Goal: Transaction & Acquisition: Purchase product/service

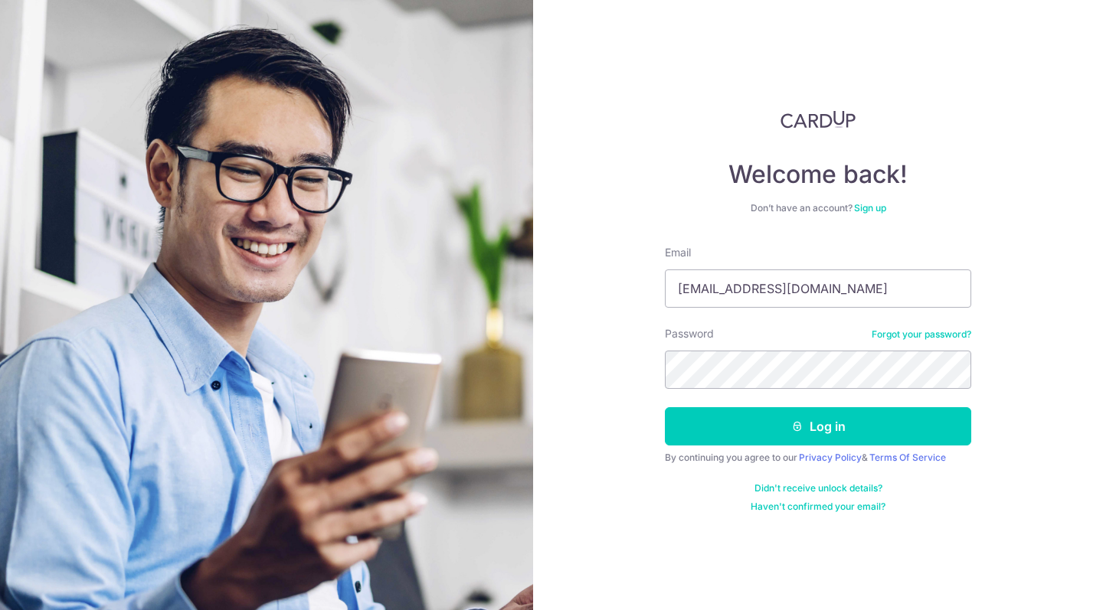
type input "[EMAIL_ADDRESS][DOMAIN_NAME]"
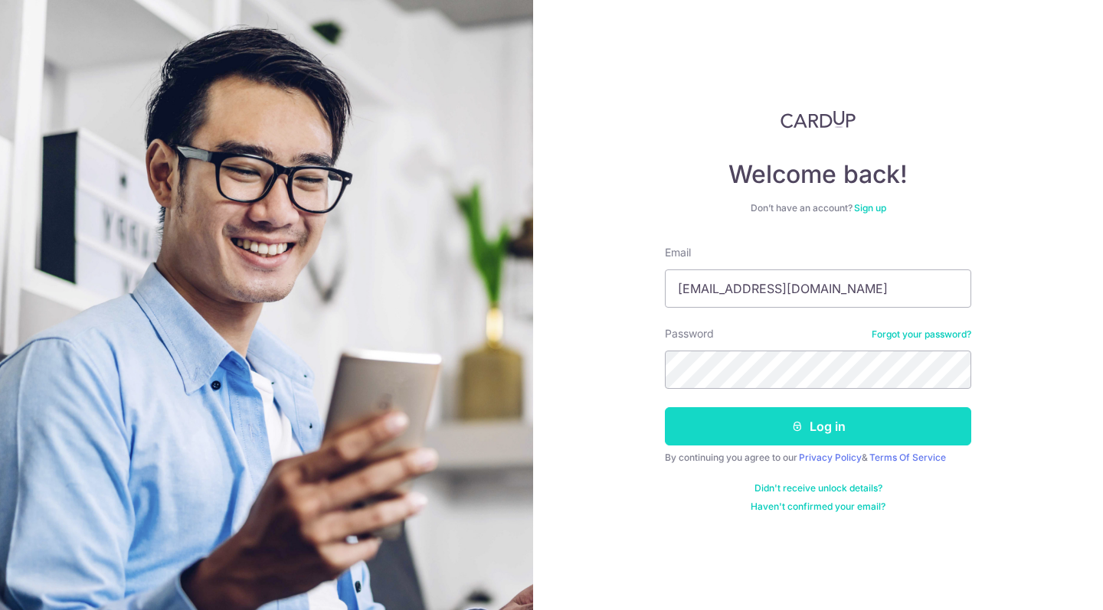
click at [787, 436] on button "Log in" at bounding box center [818, 426] width 306 height 38
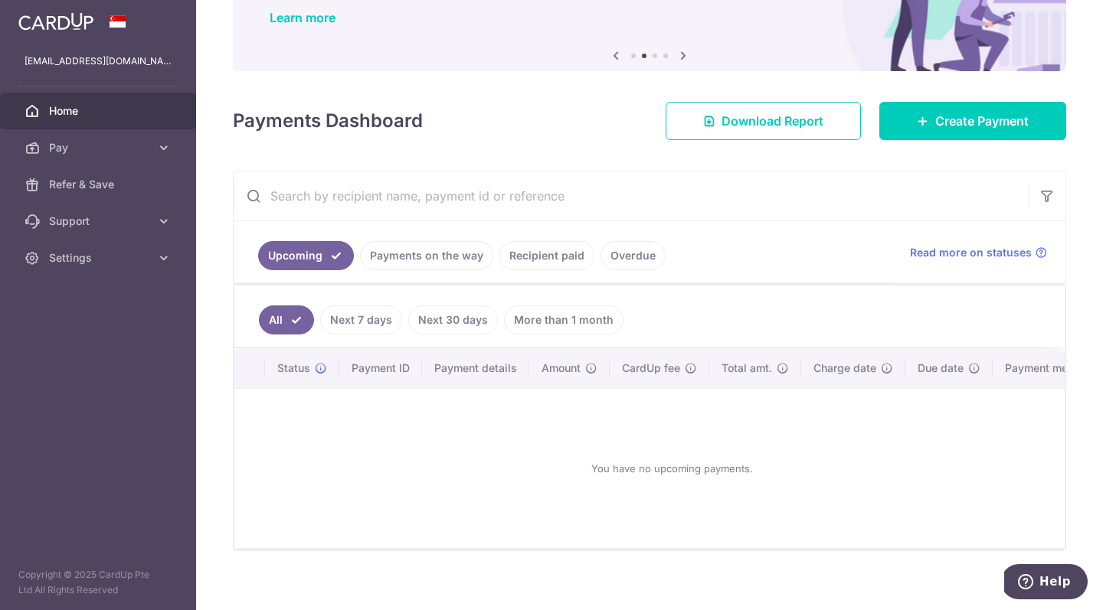
scroll to position [126, 0]
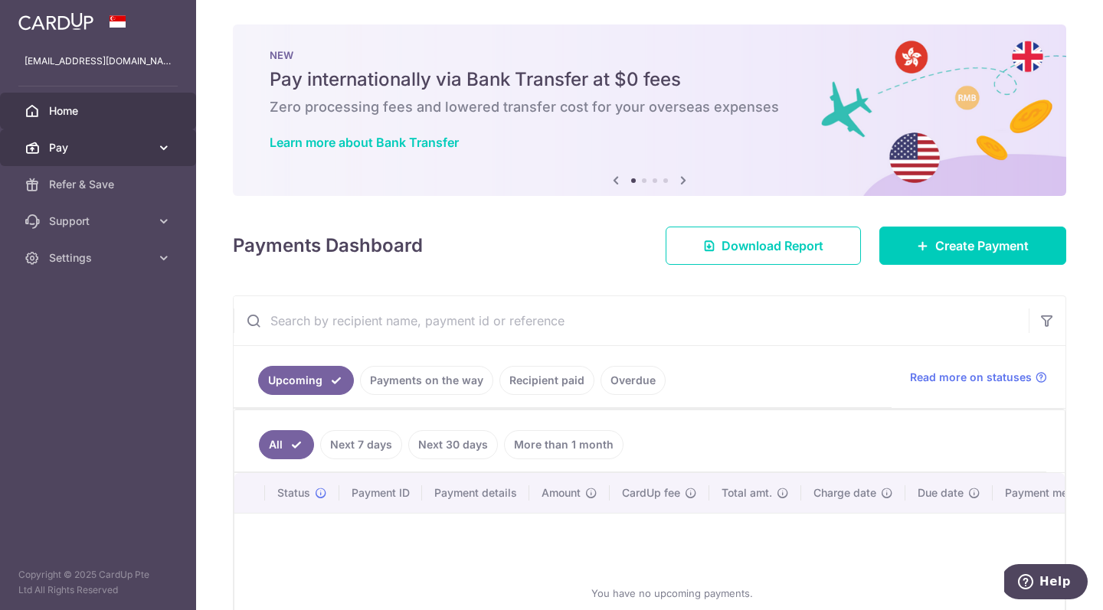
click at [107, 155] on span "Pay" at bounding box center [99, 147] width 101 height 15
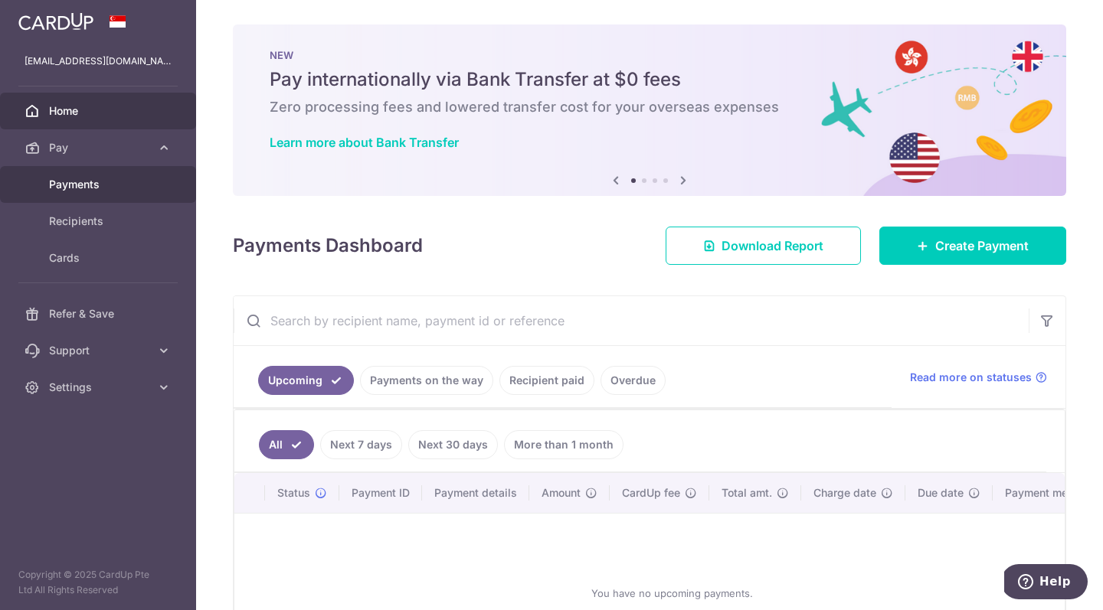
click at [95, 185] on span "Payments" at bounding box center [99, 184] width 101 height 15
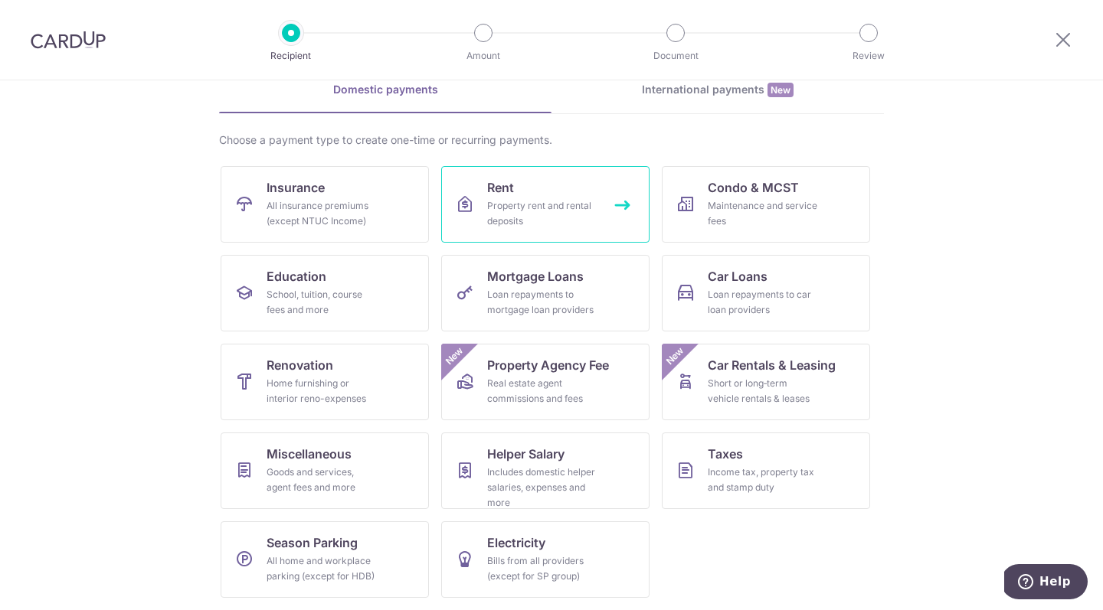
scroll to position [75, 0]
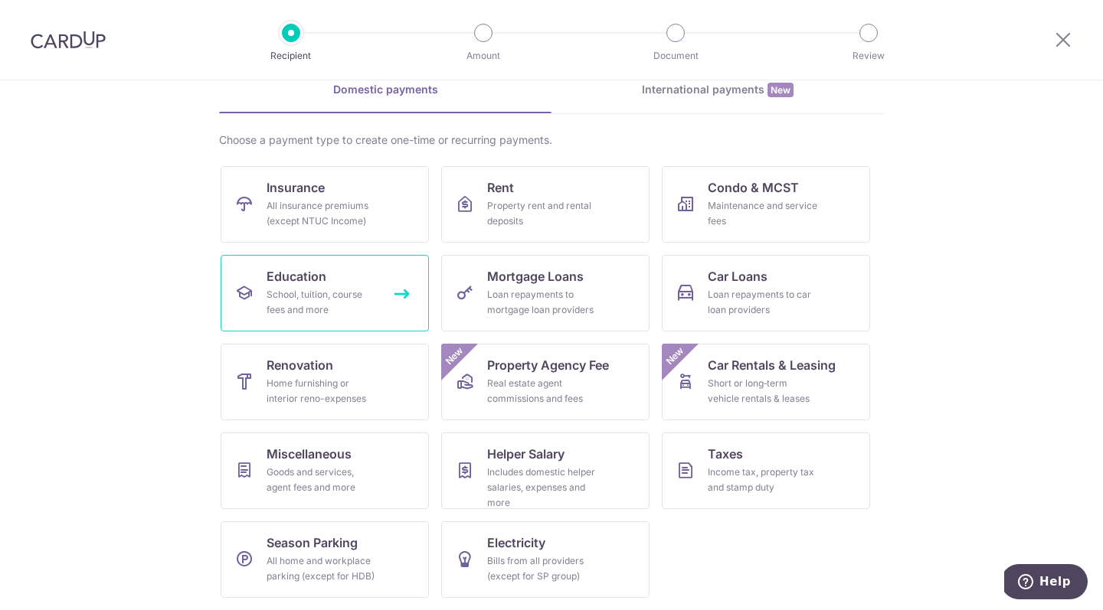
click at [365, 303] on div "School, tuition, course fees and more" at bounding box center [322, 302] width 110 height 31
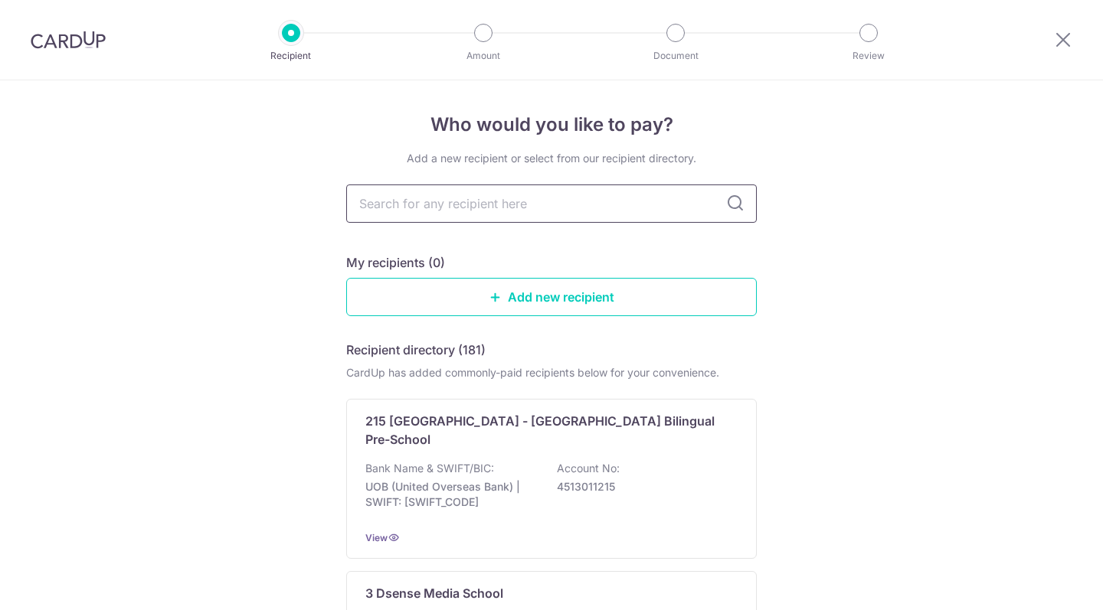
click at [464, 208] on input "text" at bounding box center [551, 204] width 411 height 38
type input "hua"
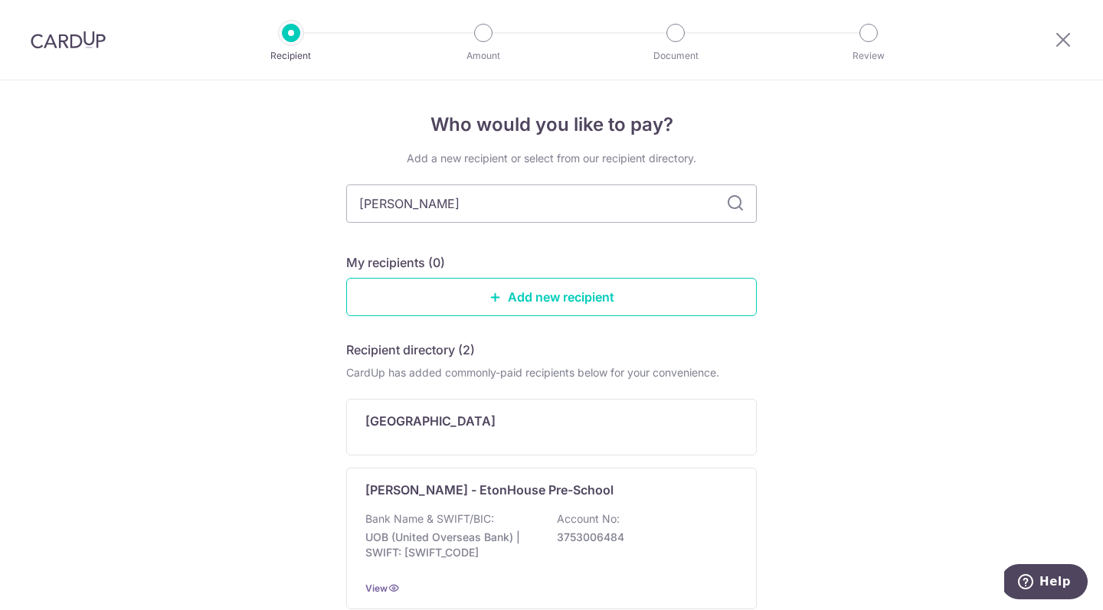
type input "[PERSON_NAME]"
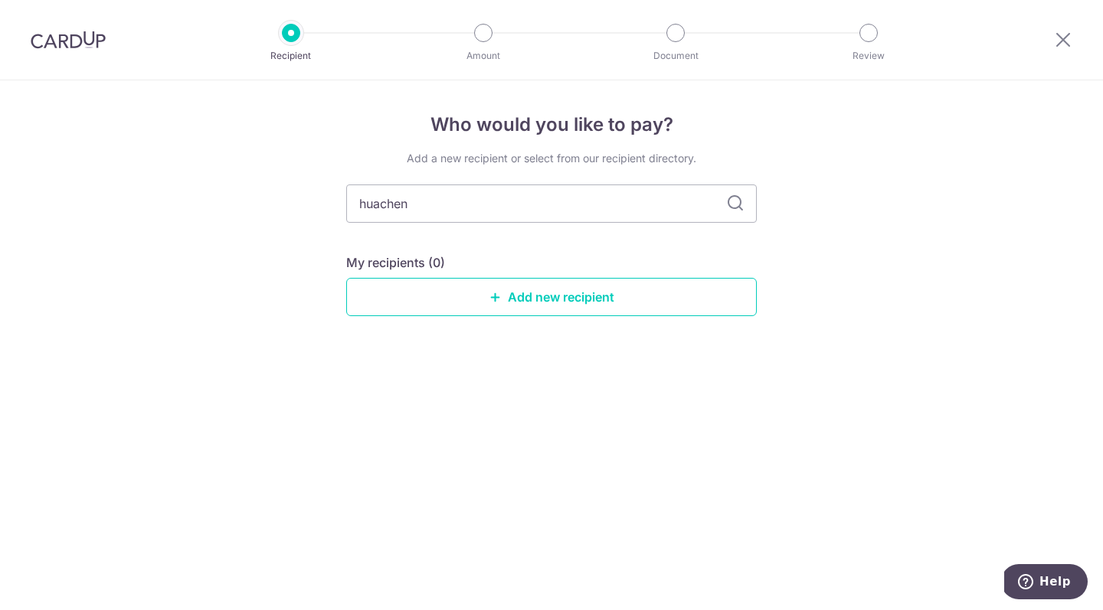
type input "huacheng"
type input "hua"
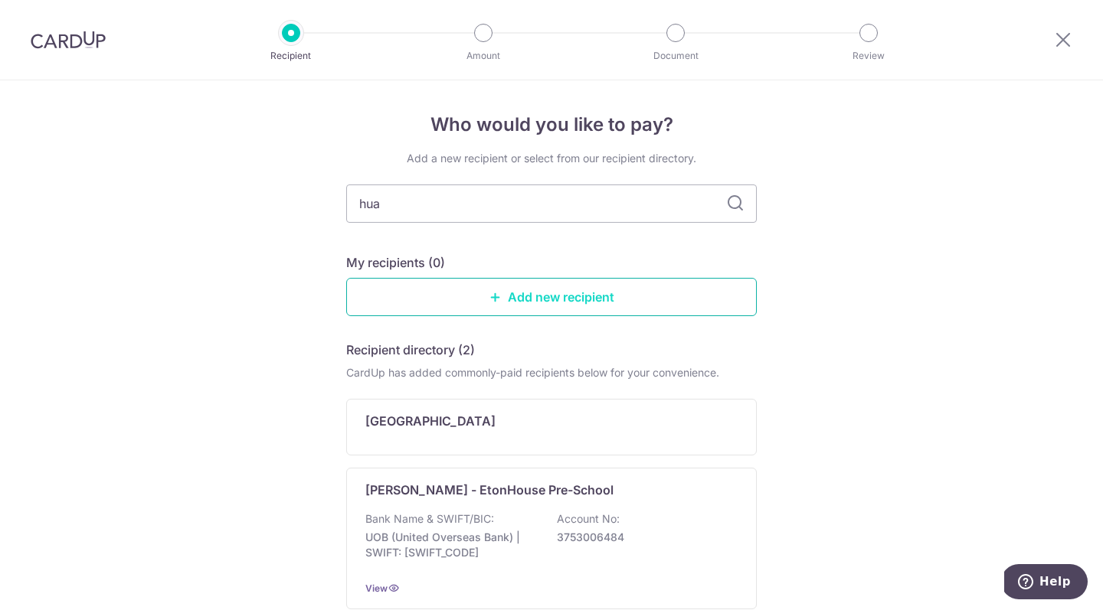
click at [538, 299] on link "Add new recipient" at bounding box center [551, 297] width 411 height 38
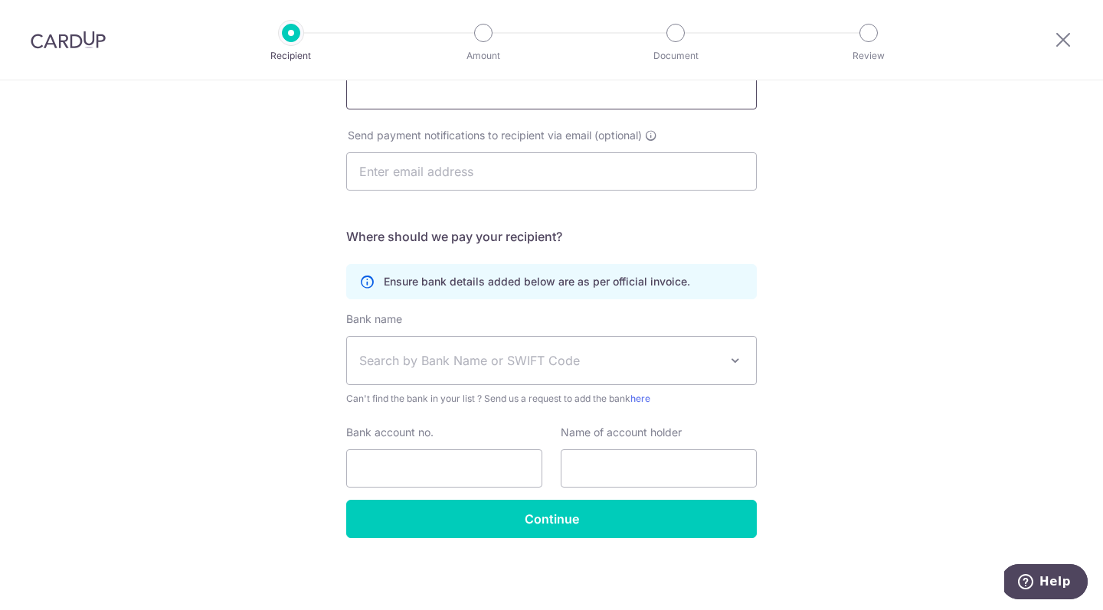
scroll to position [199, 0]
